Goal: Transaction & Acquisition: Download file/media

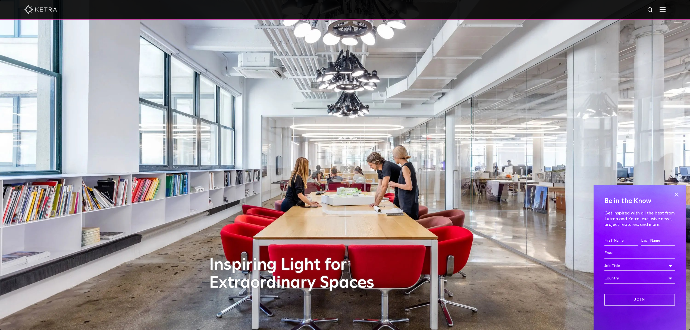
click at [666, 10] on img at bounding box center [663, 9] width 6 height 5
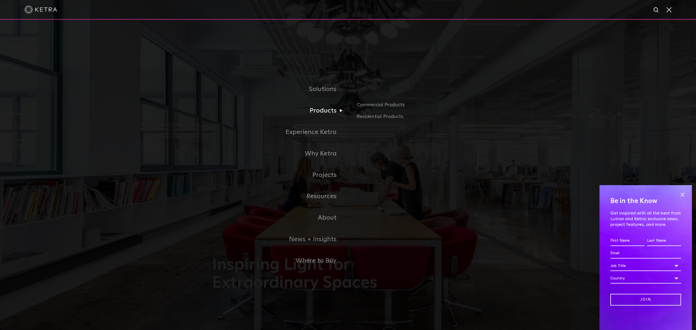
click at [335, 110] on link "Products" at bounding box center [280, 110] width 136 height 21
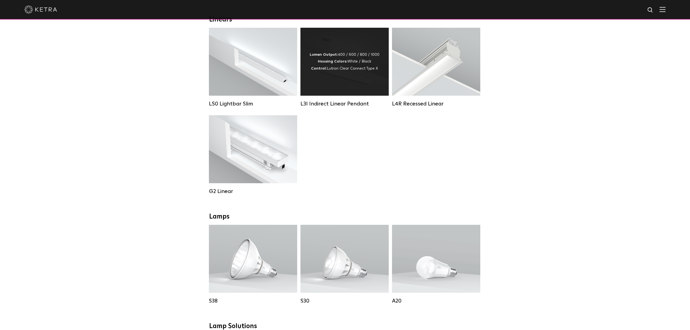
scroll to position [109, 0]
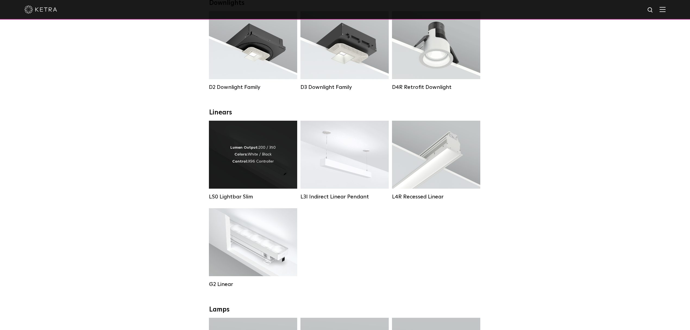
click at [264, 172] on div "Lumen Output: 200 / 350 Colors: White / Black Control: X96 Controller" at bounding box center [253, 155] width 88 height 68
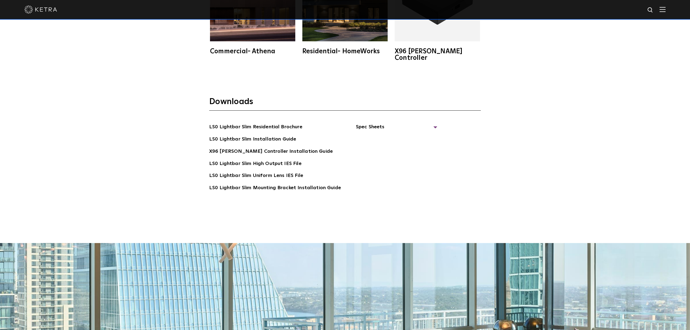
scroll to position [1232, 0]
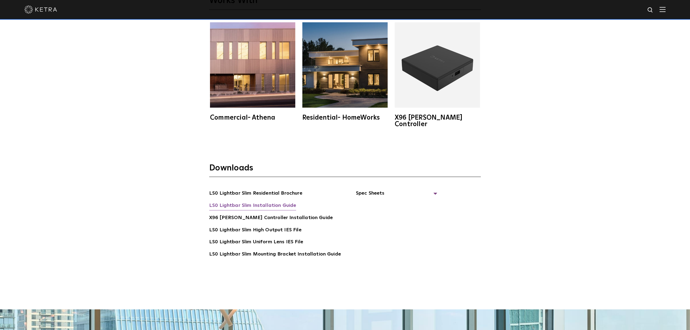
click at [282, 202] on link "LS0 Lightbar Slim Installation Guide" at bounding box center [252, 206] width 87 height 9
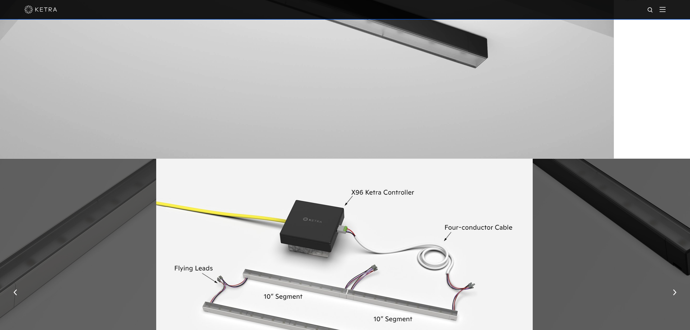
scroll to position [652, 0]
